Goal: Navigation & Orientation: Understand site structure

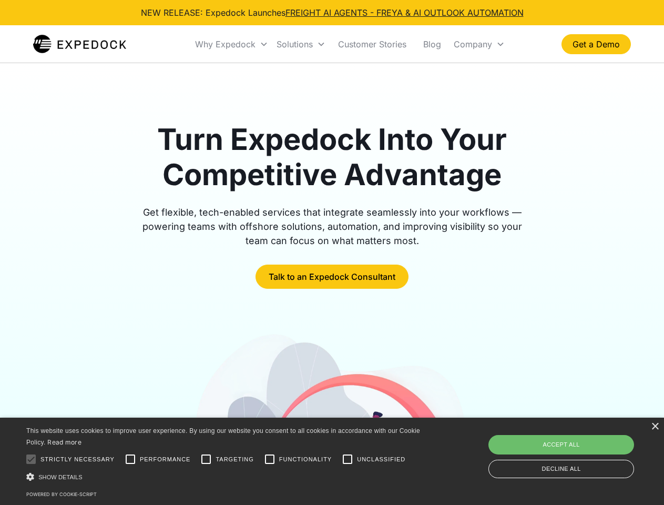
click at [232, 44] on div "Why Expedock" at bounding box center [225, 44] width 61 height 11
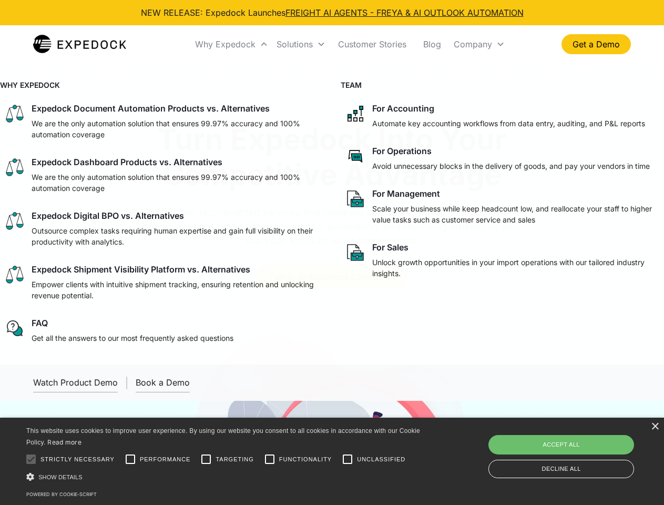
click at [301, 44] on div "Solutions" at bounding box center [295, 44] width 36 height 11
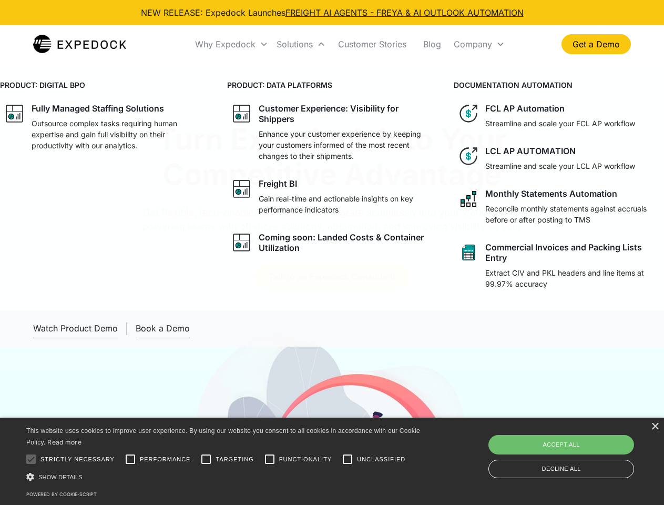
click at [479, 44] on div "Company" at bounding box center [473, 44] width 38 height 11
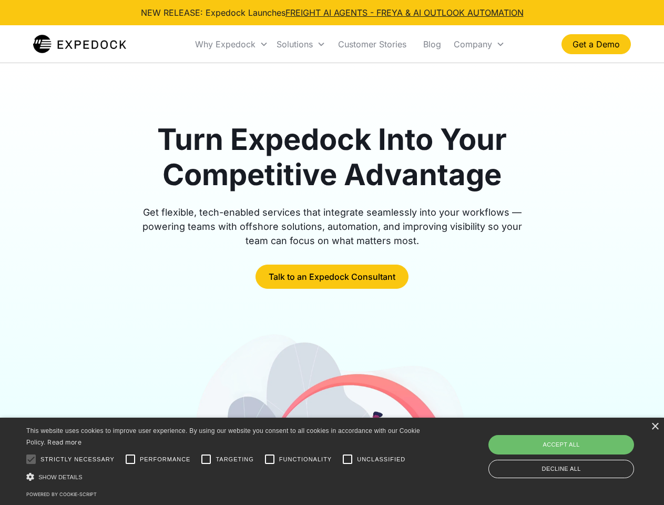
click at [31, 459] on div at bounding box center [31, 459] width 21 height 21
click at [130, 459] on input "Performance" at bounding box center [130, 459] width 21 height 21
checkbox input "true"
click at [206, 459] on input "Targeting" at bounding box center [206, 459] width 21 height 21
checkbox input "true"
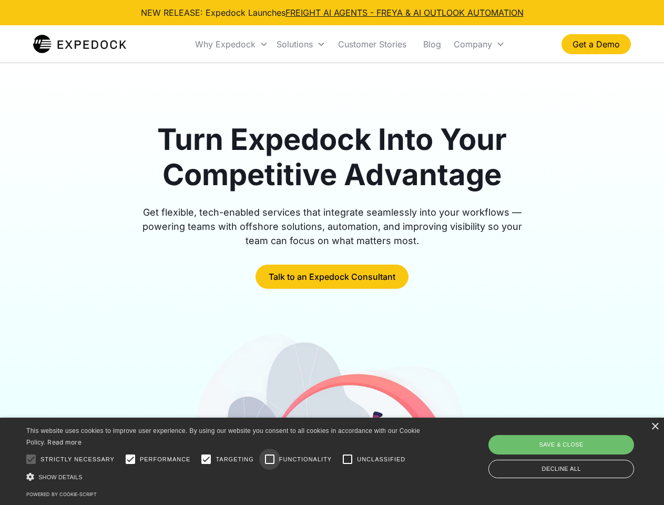
click at [270, 459] on input "Functionality" at bounding box center [269, 459] width 21 height 21
checkbox input "true"
click at [348, 459] on input "Unclassified" at bounding box center [347, 459] width 21 height 21
checkbox input "true"
click at [225, 477] on div "Show details Hide details" at bounding box center [225, 476] width 398 height 11
